Goal: Entertainment & Leisure: Consume media (video, audio)

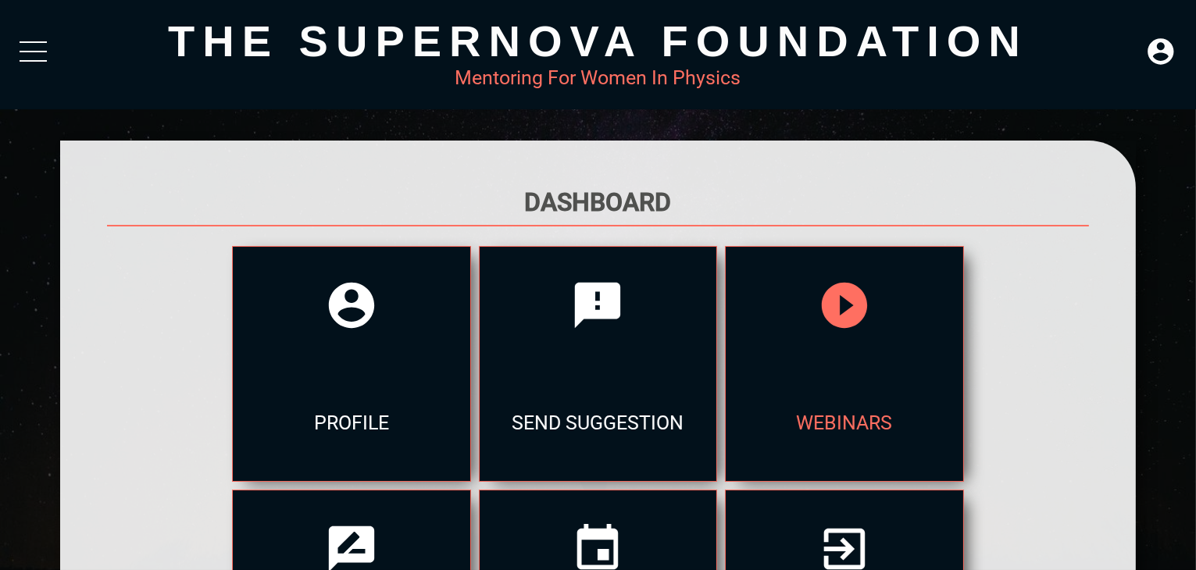
click at [767, 395] on div "webinars" at bounding box center [844, 422] width 237 height 117
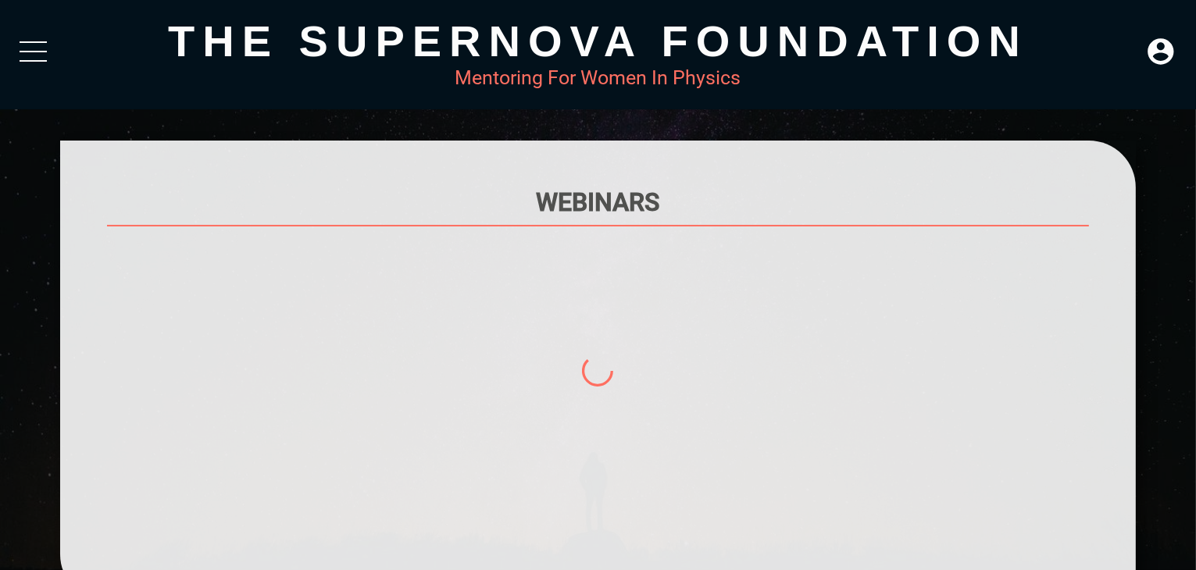
click at [767, 395] on div at bounding box center [598, 398] width 983 height 313
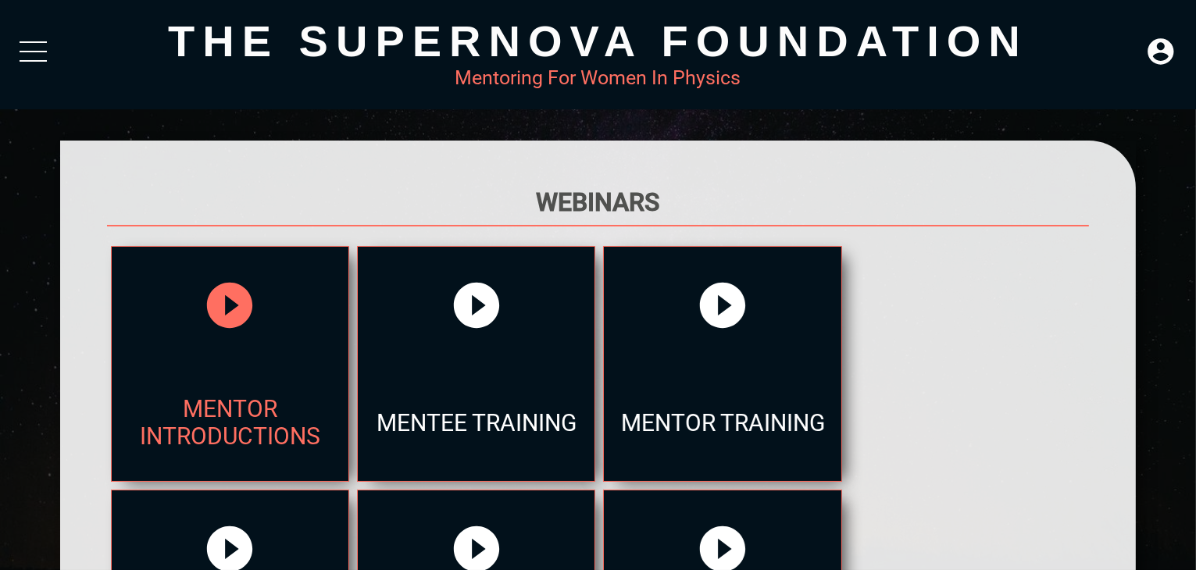
click at [316, 385] on div "Mentor Introductions" at bounding box center [230, 422] width 237 height 117
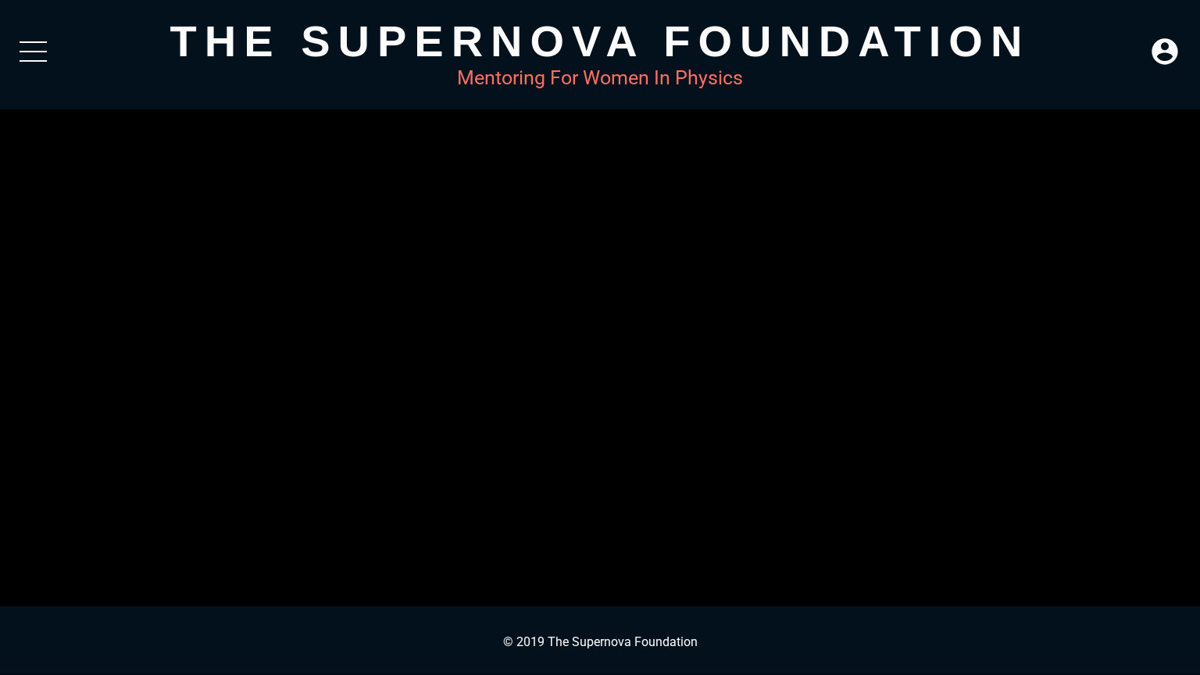
click at [42, 31] on button "Play Video" at bounding box center [43, 25] width 70 height 35
click at [1191, 570] on button "Non-Fullscreen" at bounding box center [1184, 663] width 31 height 23
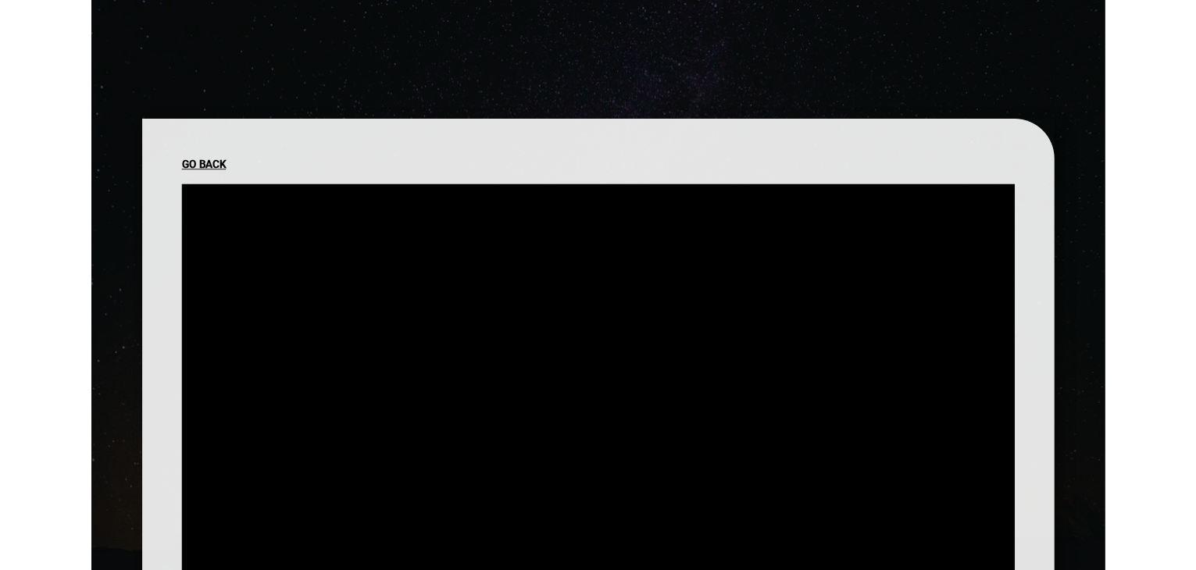
scroll to position [200, 0]
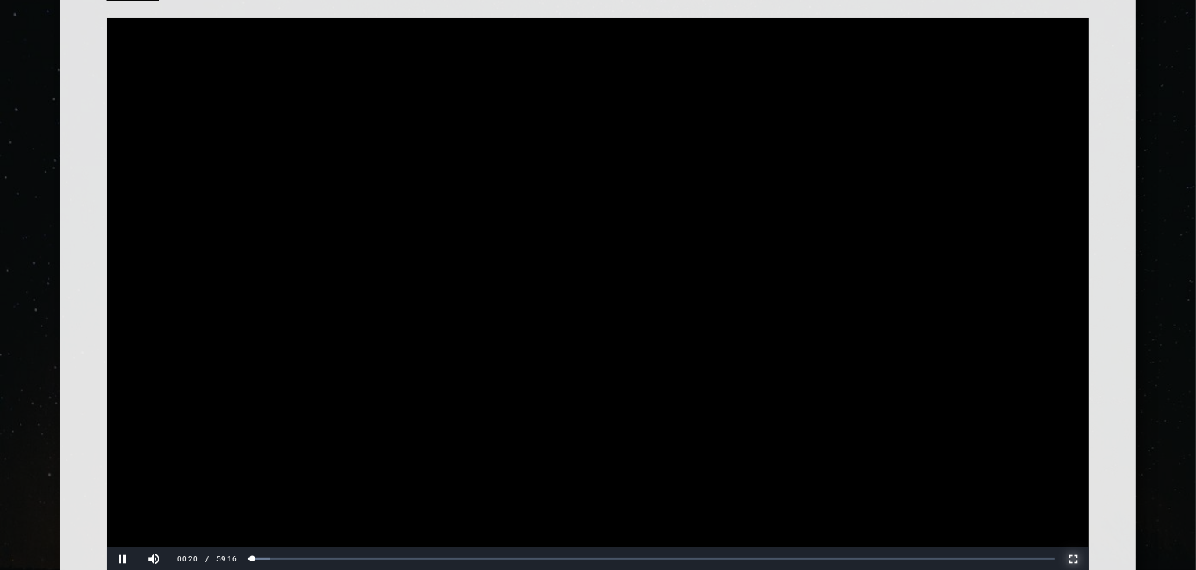
click at [1079, 554] on button "Non-Fullscreen" at bounding box center [1073, 559] width 31 height 23
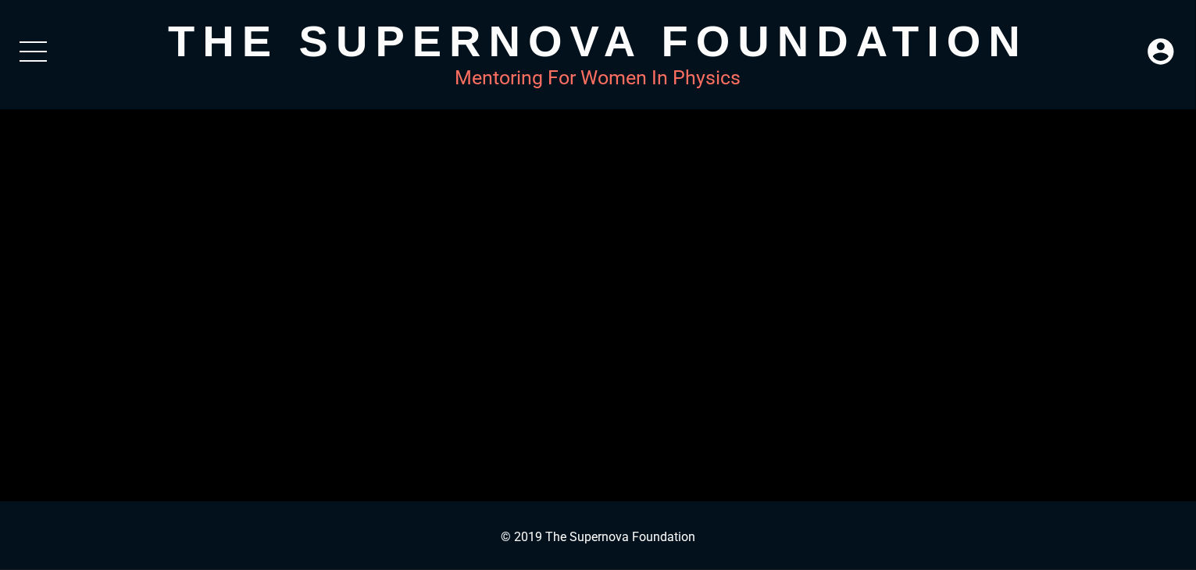
scroll to position [0, 0]
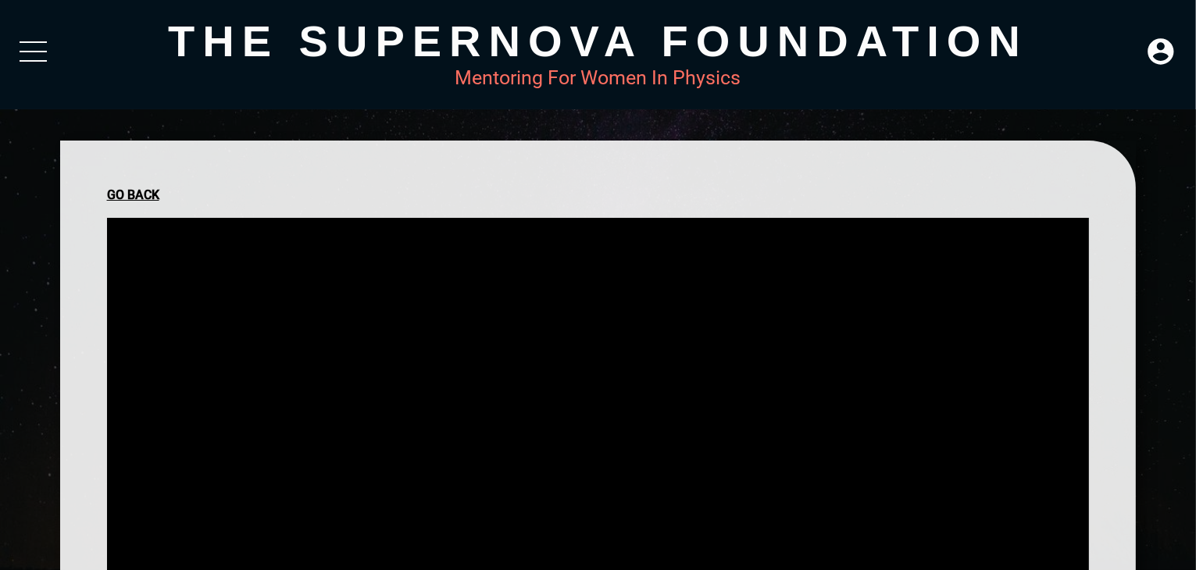
click at [1097, 73] on div "Mentoring For Women In Physics" at bounding box center [598, 77] width 1077 height 23
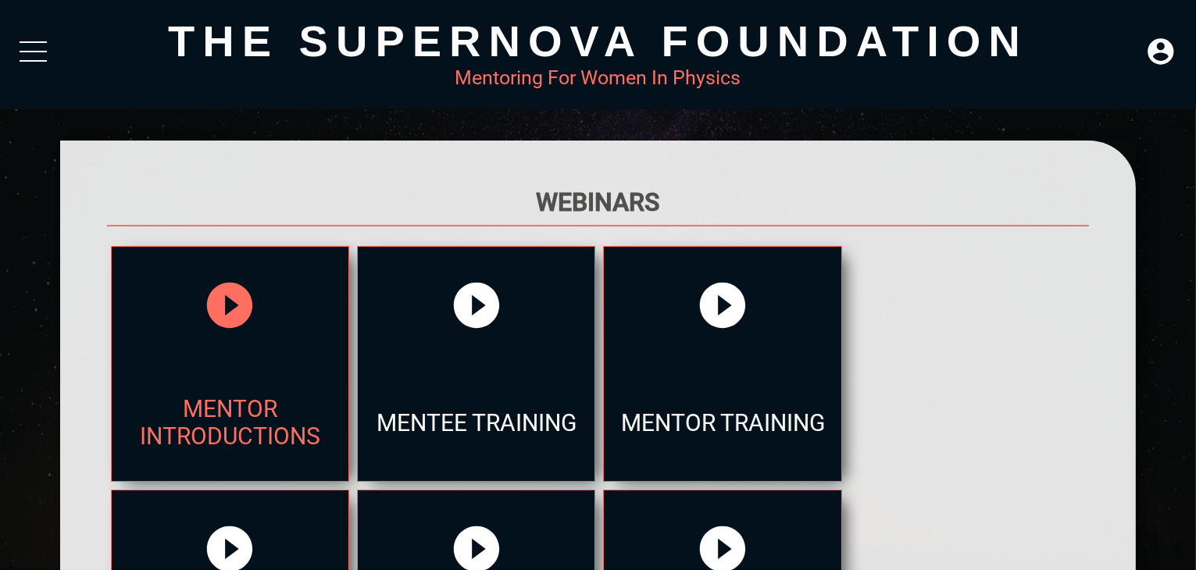
click at [179, 316] on div at bounding box center [230, 305] width 237 height 117
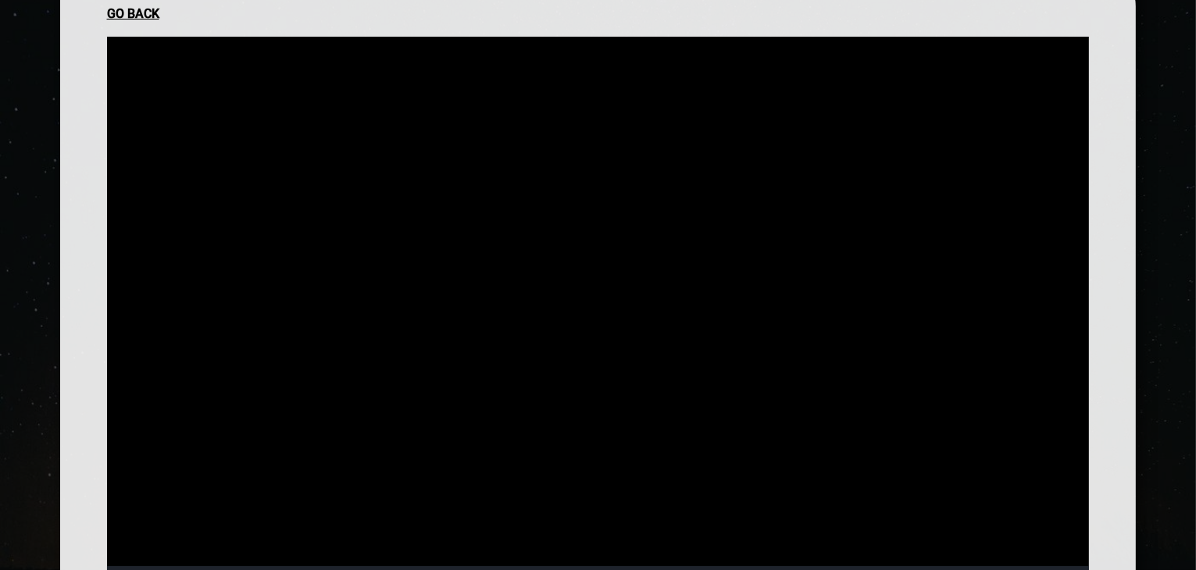
scroll to position [338, 0]
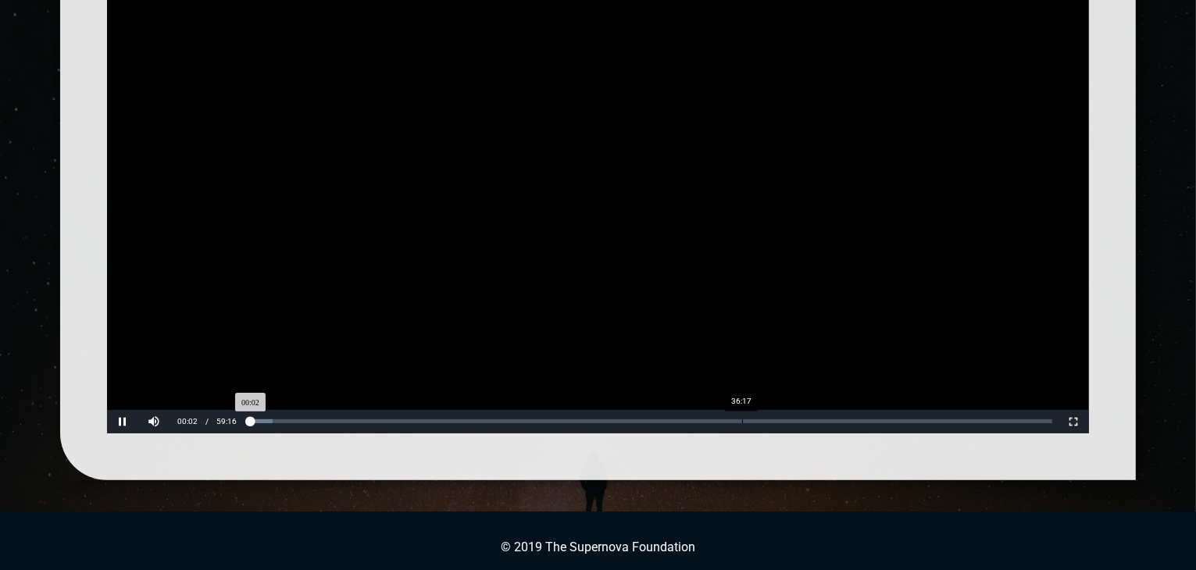
click at [741, 410] on div "Loaded: 0% Progress: 0.07%" at bounding box center [652, 421] width 814 height 23
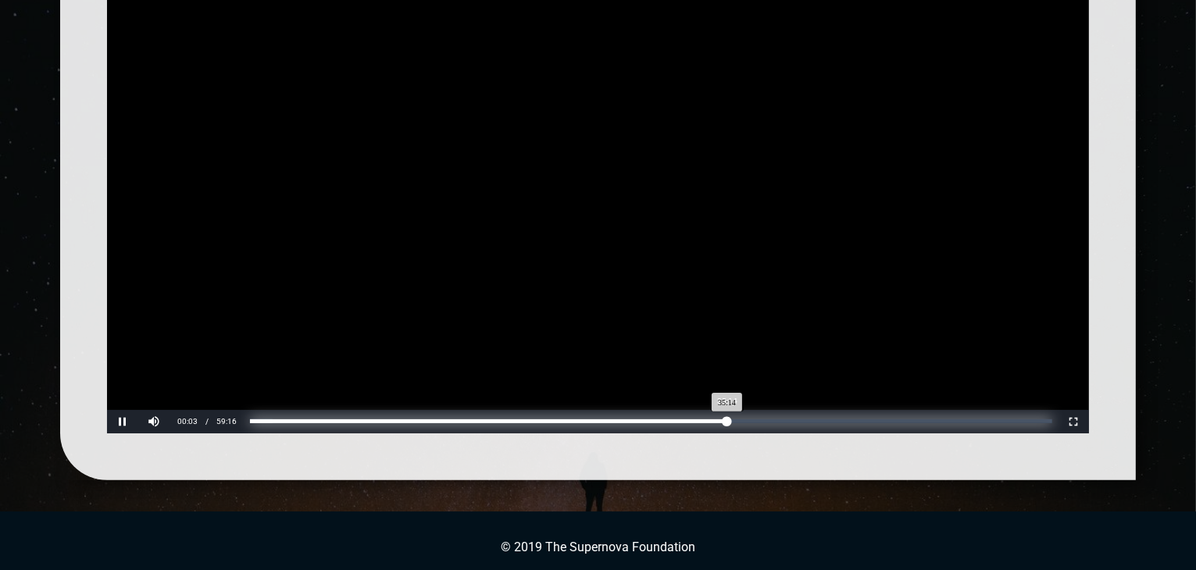
click at [727, 420] on div "Loaded: 0% Progress: 59.48%" at bounding box center [651, 422] width 802 height 4
click at [714, 420] on div "Loaded: 0% Progress: 57.92%" at bounding box center [651, 422] width 802 height 4
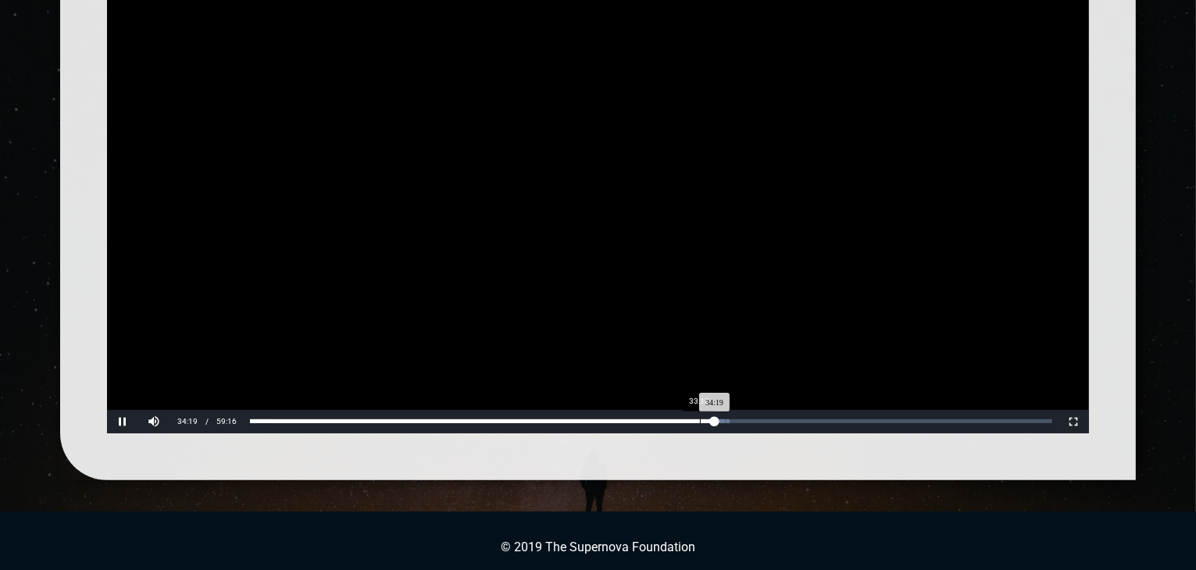
click at [699, 416] on div "Loaded: 0% Progress: 57.92%" at bounding box center [652, 421] width 814 height 23
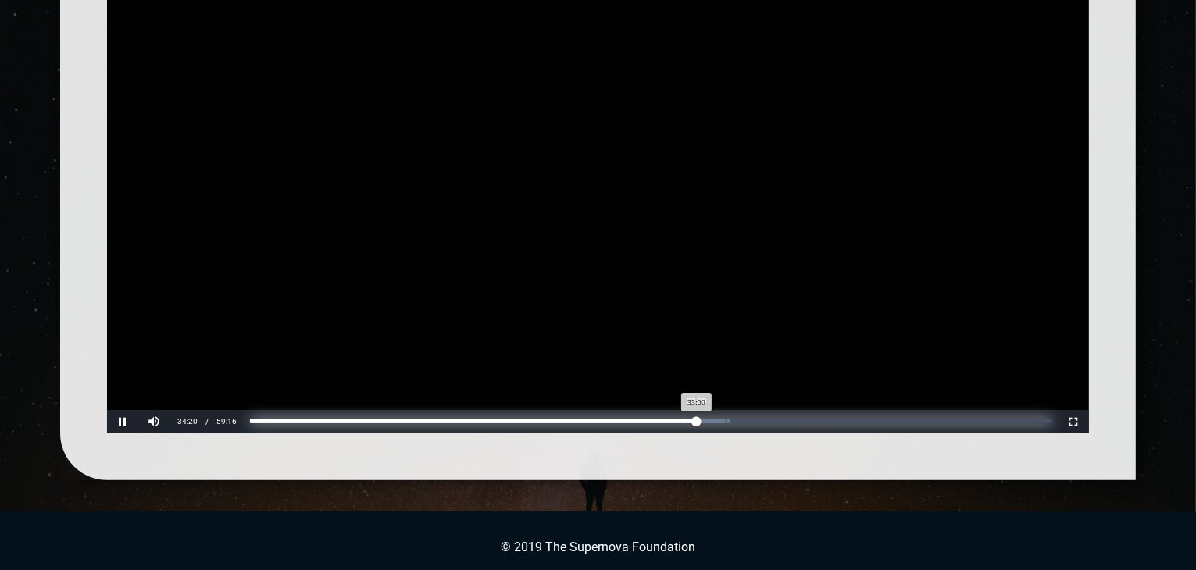
click at [696, 420] on div "Loaded: 0% Progress: 55.69%" at bounding box center [651, 422] width 802 height 4
click at [678, 421] on div "Loaded: 0% Progress: 53.45%" at bounding box center [651, 422] width 802 height 4
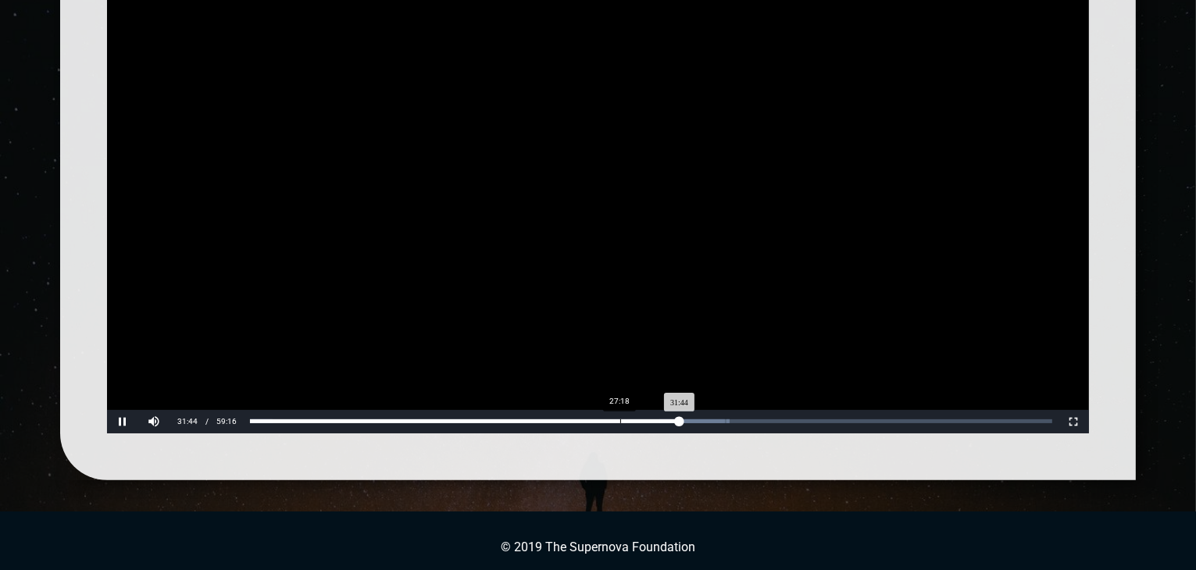
click at [619, 423] on div "Loaded: 0% Progress: 53.54%" at bounding box center [652, 421] width 814 height 23
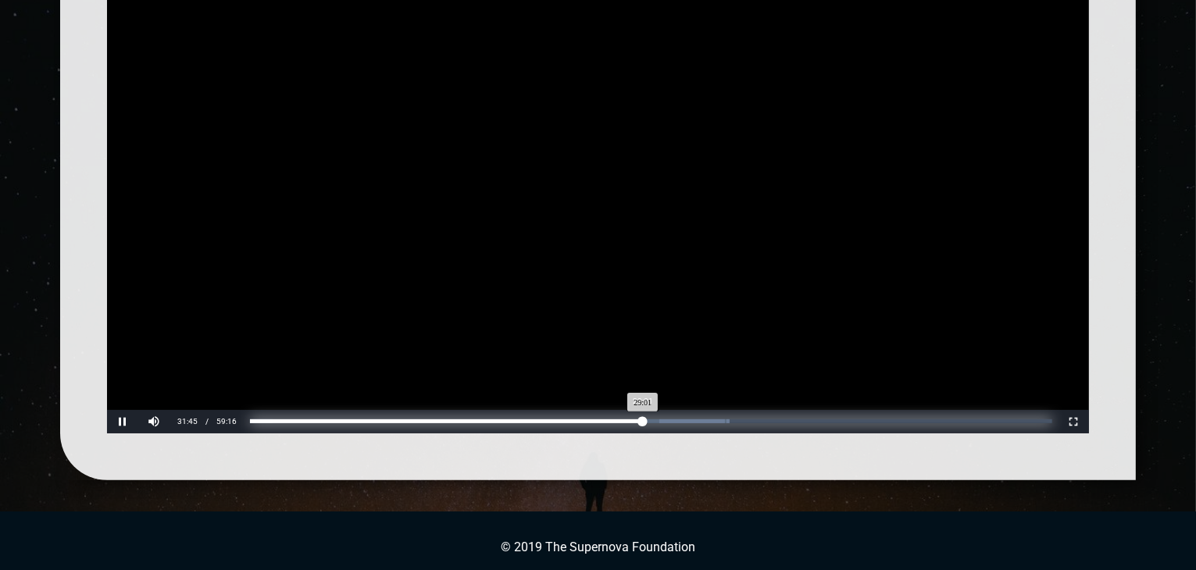
click at [642, 420] on div "Loaded: 0% Progress: 48.98%" at bounding box center [651, 422] width 802 height 4
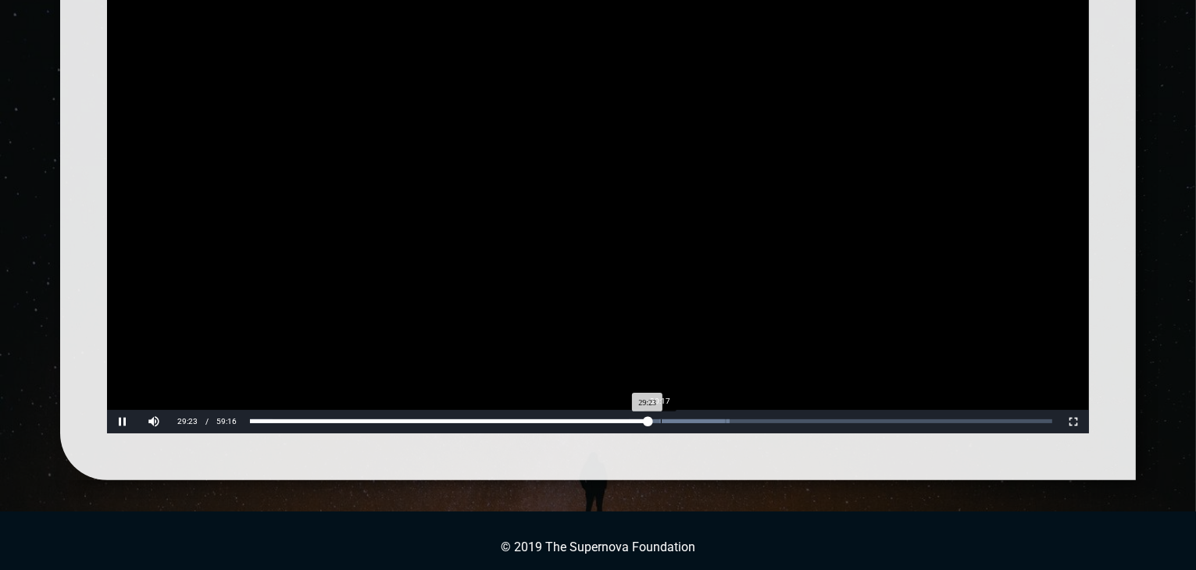
click at [659, 424] on div "Loaded: 0% Progress: 49.58%" at bounding box center [652, 421] width 814 height 23
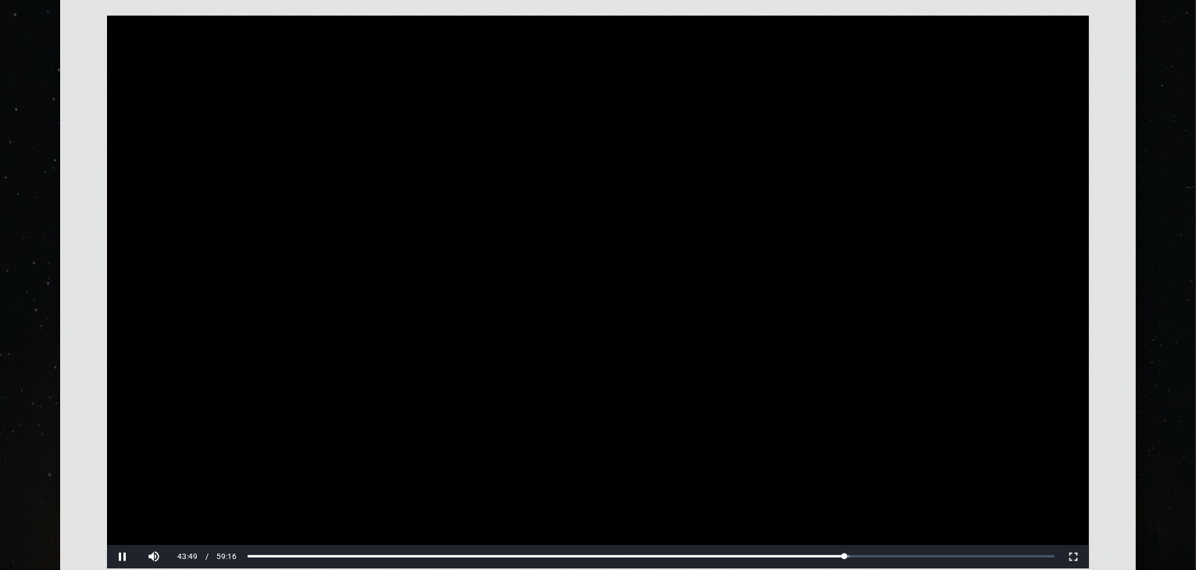
scroll to position [237, 0]
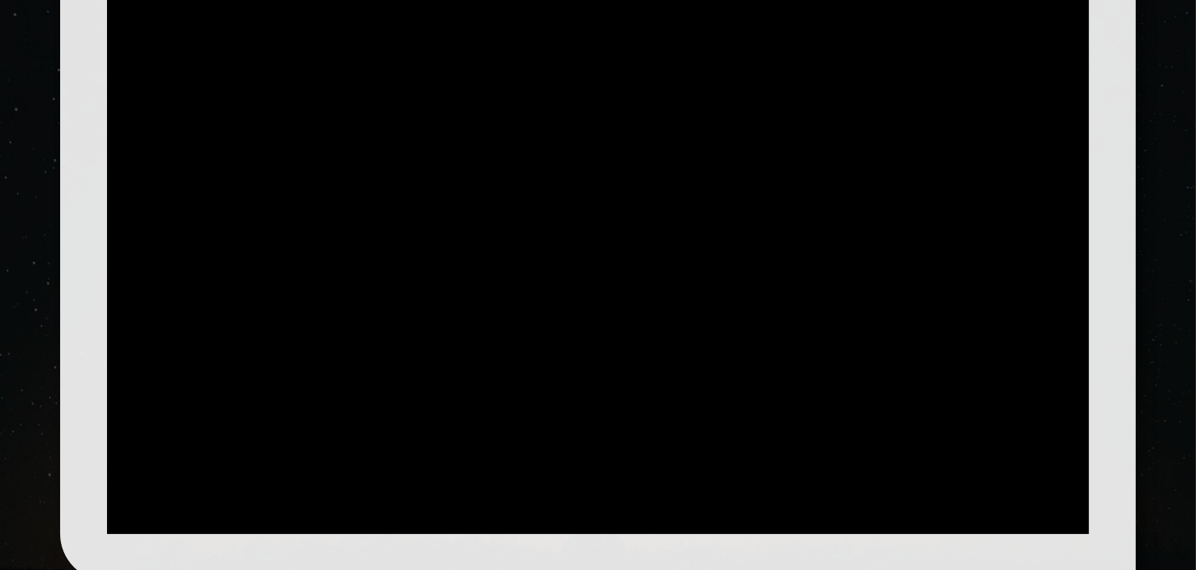
click at [117, 520] on button "Pause" at bounding box center [122, 522] width 31 height 23
click at [125, 520] on button "Pause" at bounding box center [122, 522] width 31 height 23
click at [107, 511] on button "Pause" at bounding box center [122, 522] width 31 height 23
